Goal: Task Accomplishment & Management: Manage account settings

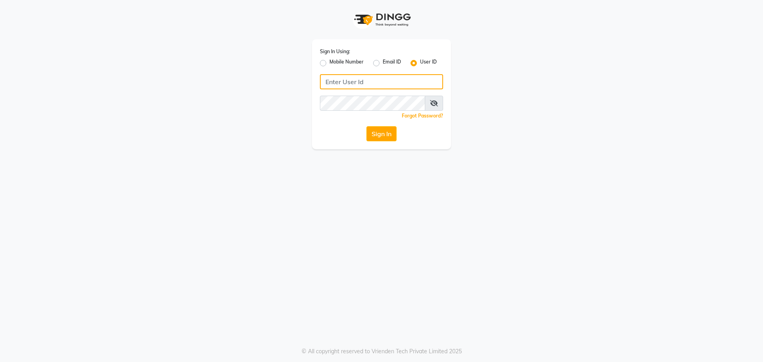
click at [359, 79] on input "Username" at bounding box center [381, 81] width 123 height 15
type input "evitas"
click at [384, 137] on button "Sign In" at bounding box center [381, 133] width 30 height 15
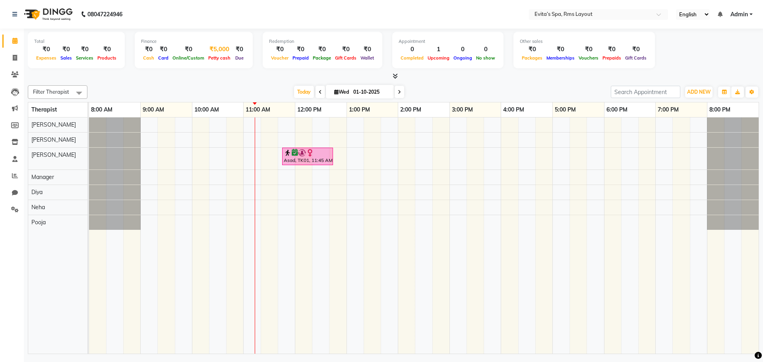
click at [211, 55] on span "Petty cash" at bounding box center [219, 58] width 26 height 6
select select "6998"
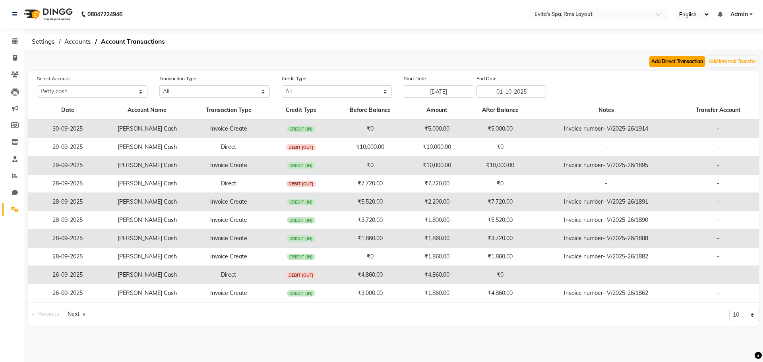
click at [677, 60] on button "Add Direct Transaction" at bounding box center [677, 61] width 56 height 11
select select "direct"
select select "6998"
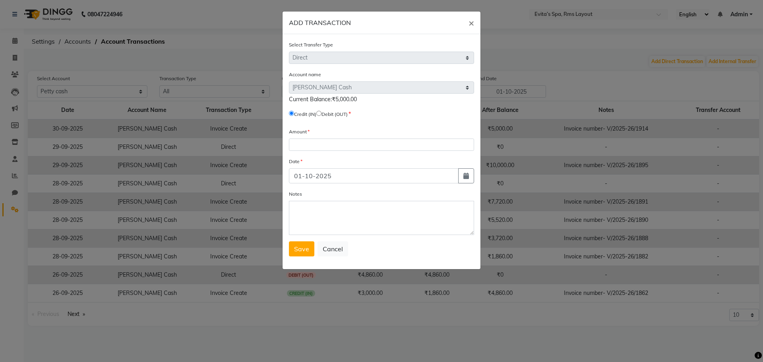
click at [321, 112] on input "radio" at bounding box center [318, 113] width 5 height 5
radio input "true"
click at [301, 148] on input "number" at bounding box center [381, 145] width 185 height 12
type input "5000"
click at [301, 176] on input "01-10-2025" at bounding box center [374, 175] width 170 height 15
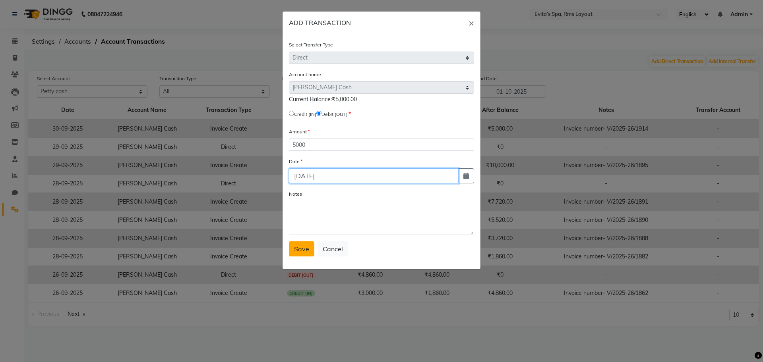
type input "[DATE]"
click at [301, 252] on span "Save" at bounding box center [301, 249] width 15 height 8
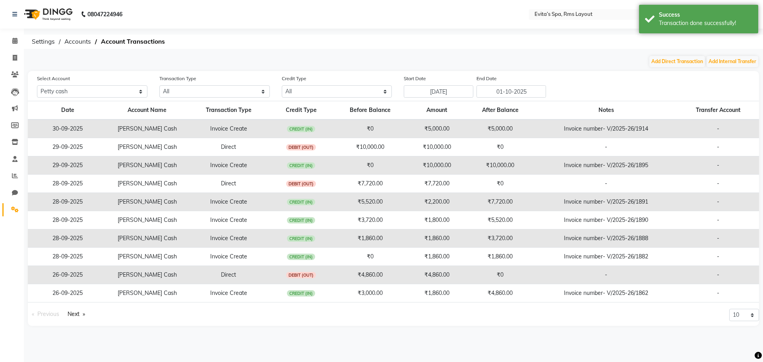
click at [575, 126] on td "Invoice number- V/2025-26/1914" at bounding box center [606, 129] width 142 height 19
click at [573, 131] on td "Invoice number- V/2025-26/1914" at bounding box center [606, 129] width 142 height 19
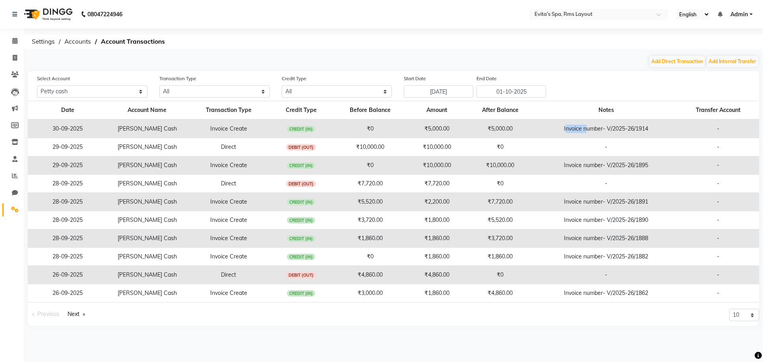
click at [573, 131] on td "Invoice number- V/2025-26/1914" at bounding box center [606, 129] width 142 height 19
click at [490, 129] on td "₹5,000.00" at bounding box center [500, 129] width 70 height 19
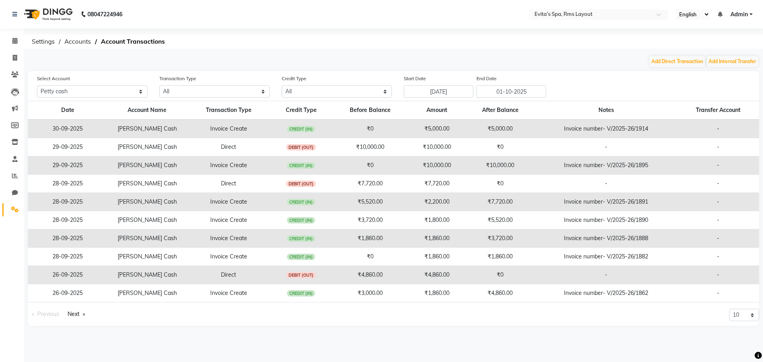
click at [719, 128] on td "-" at bounding box center [718, 129] width 82 height 19
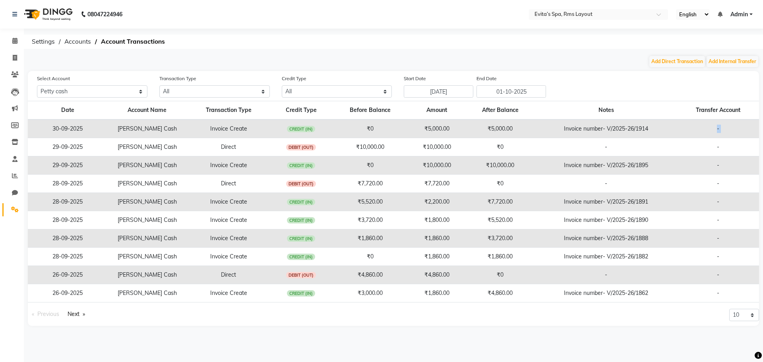
click at [719, 128] on td "-" at bounding box center [718, 129] width 82 height 19
click at [8, 178] on span at bounding box center [15, 176] width 14 height 9
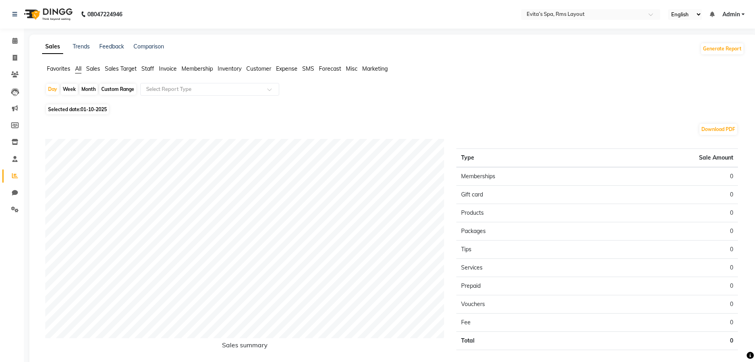
click at [150, 68] on span "Staff" at bounding box center [147, 68] width 13 height 7
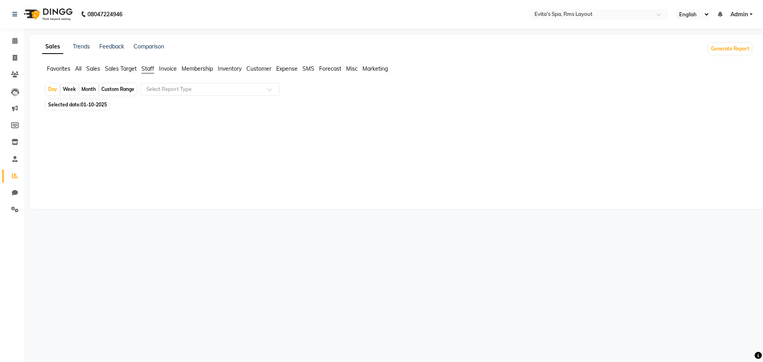
click at [84, 106] on span "01-10-2025" at bounding box center [94, 105] width 26 height 6
select select "10"
select select "2025"
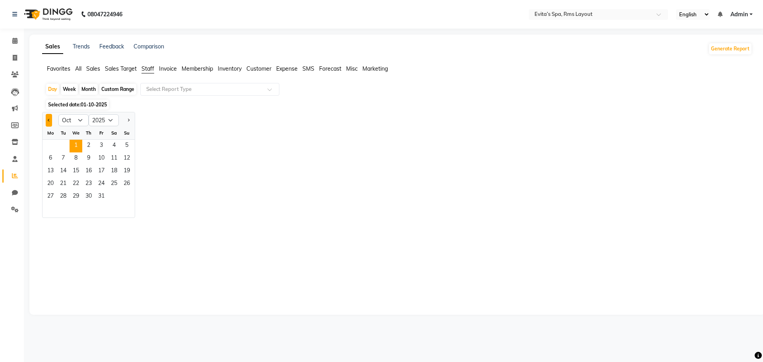
click at [47, 120] on button "Previous month" at bounding box center [49, 120] width 6 height 13
select select "9"
click at [62, 195] on span "30" at bounding box center [63, 197] width 13 height 13
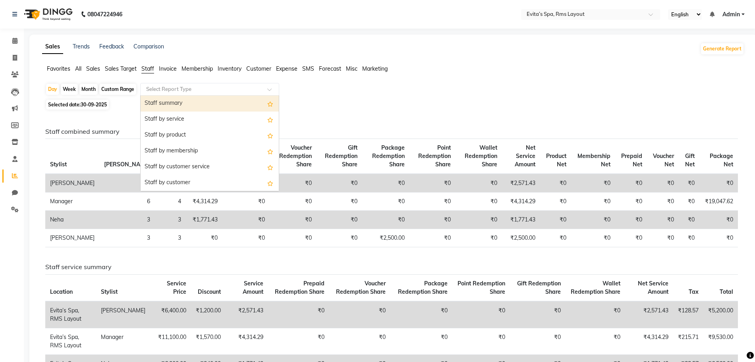
click at [188, 88] on input "text" at bounding box center [202, 89] width 114 height 8
click at [186, 100] on div "Staff summary" at bounding box center [210, 104] width 138 height 16
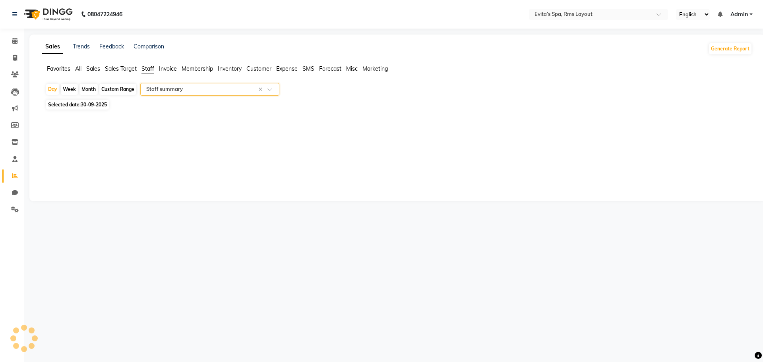
select select "full_report"
select select "csv"
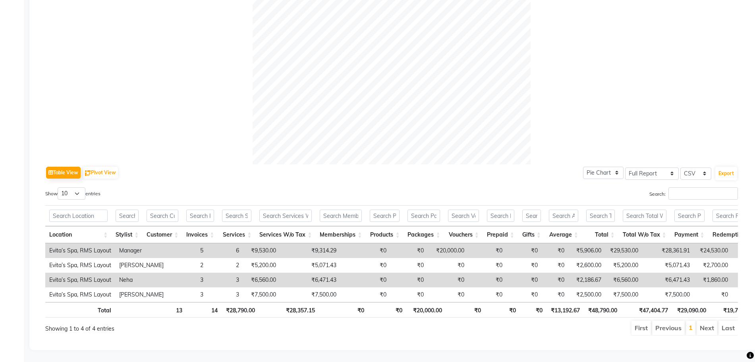
scroll to position [257, 0]
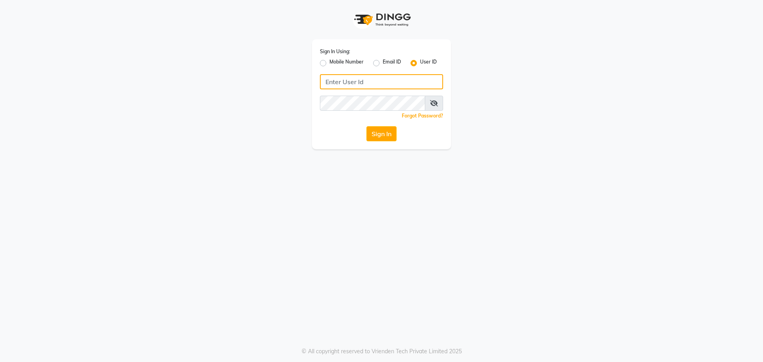
click at [361, 83] on input "Username" at bounding box center [381, 81] width 123 height 15
type input "naturals"
click at [373, 131] on button "Sign In" at bounding box center [381, 133] width 30 height 15
